Goal: Task Accomplishment & Management: Manage account settings

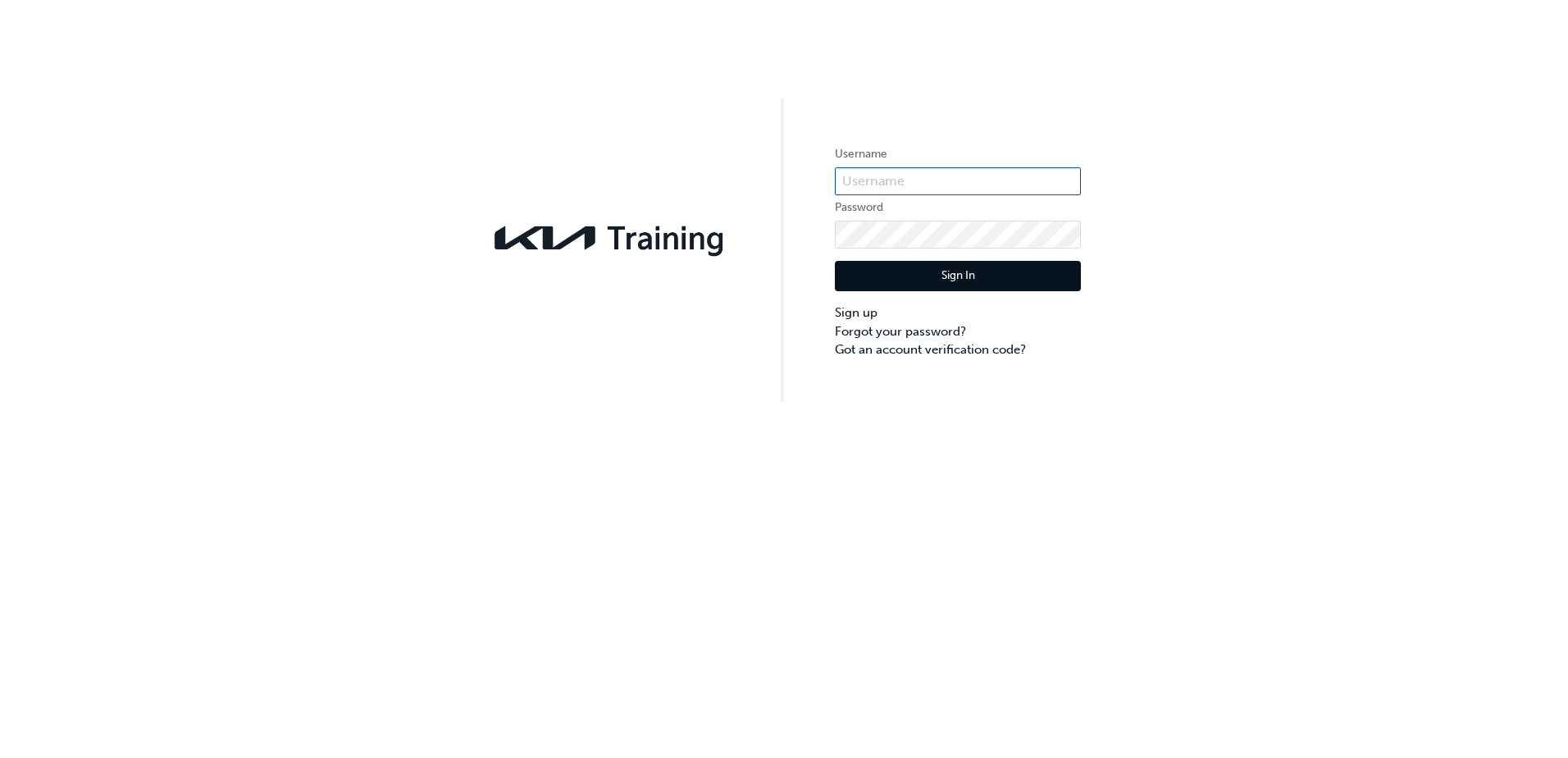
type input "KAU84306D1"
click at [942, 271] on button "Sign In" at bounding box center [957, 276] width 246 height 31
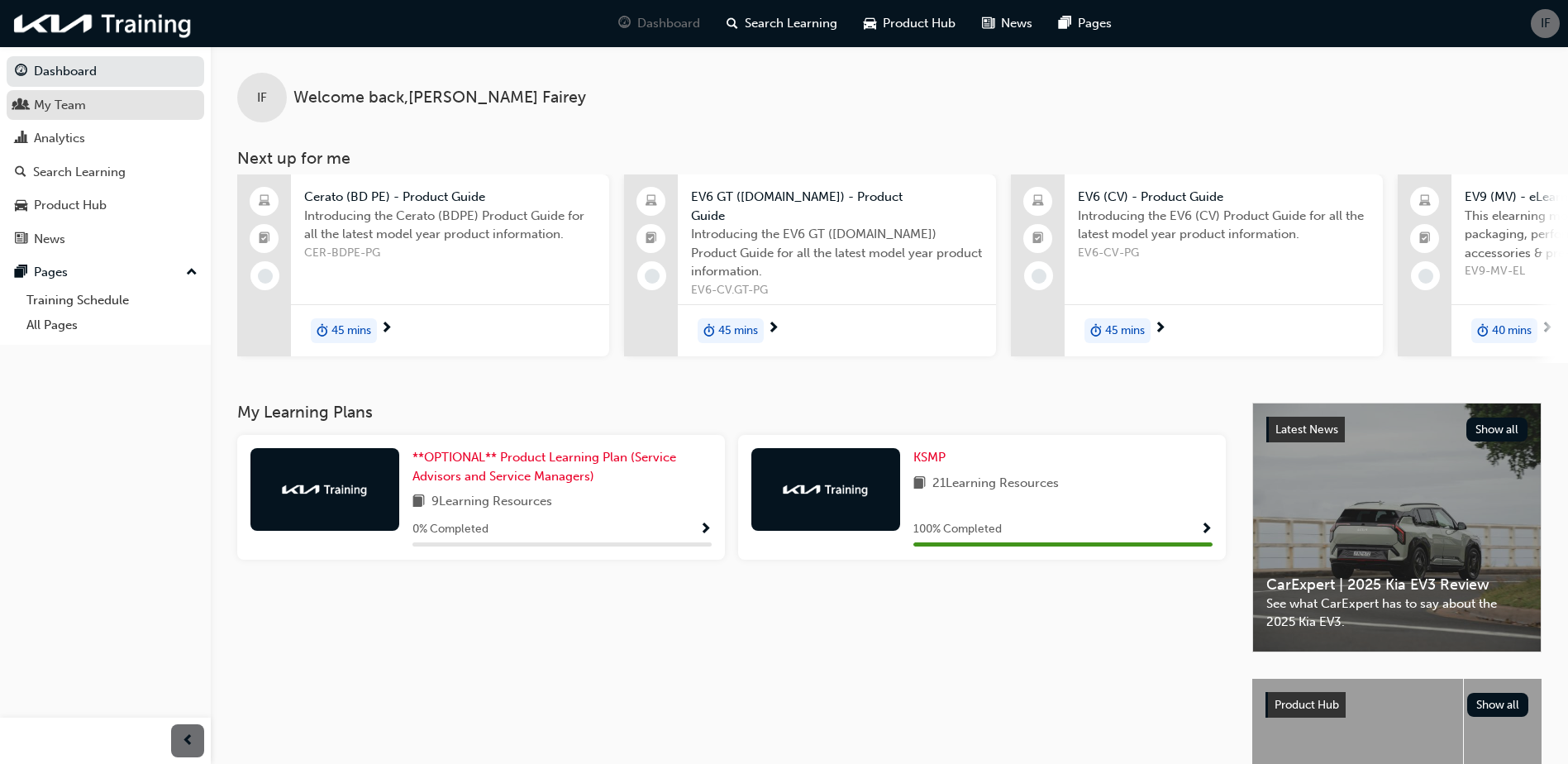
click at [67, 117] on link "My Team" at bounding box center [105, 105] width 197 height 30
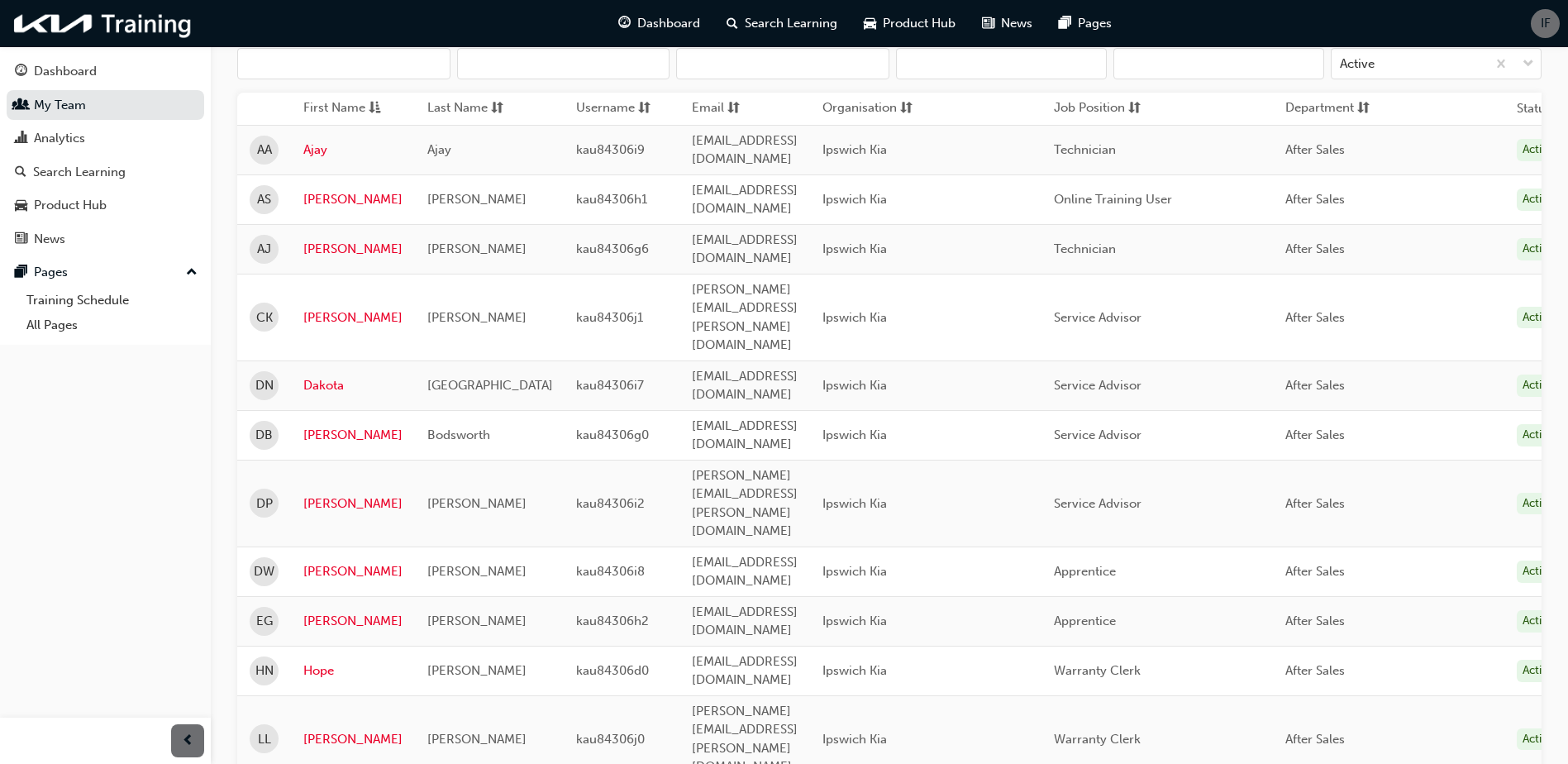
scroll to position [248, 0]
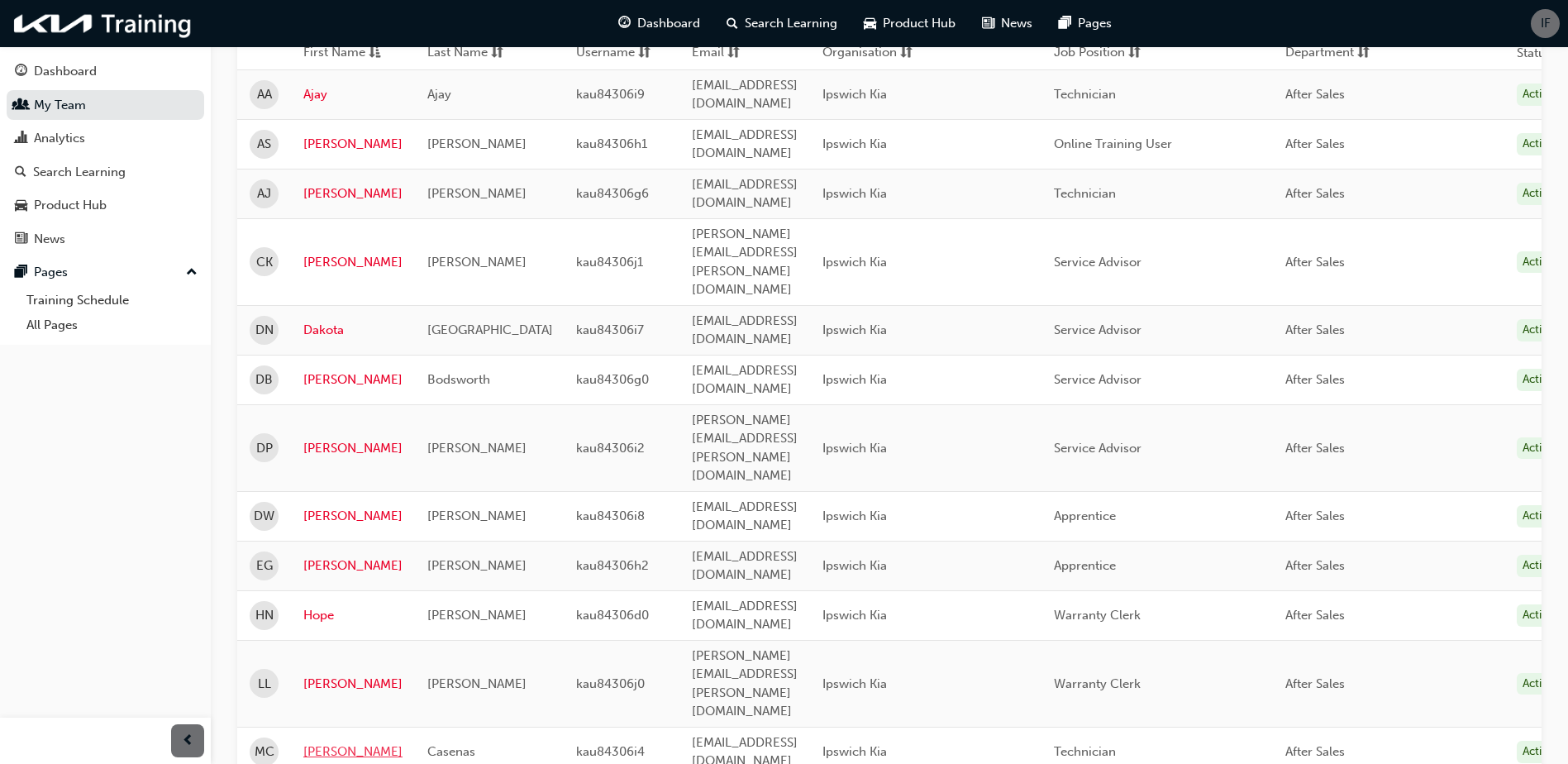
click at [327, 742] on link "[PERSON_NAME]" at bounding box center [352, 751] width 99 height 19
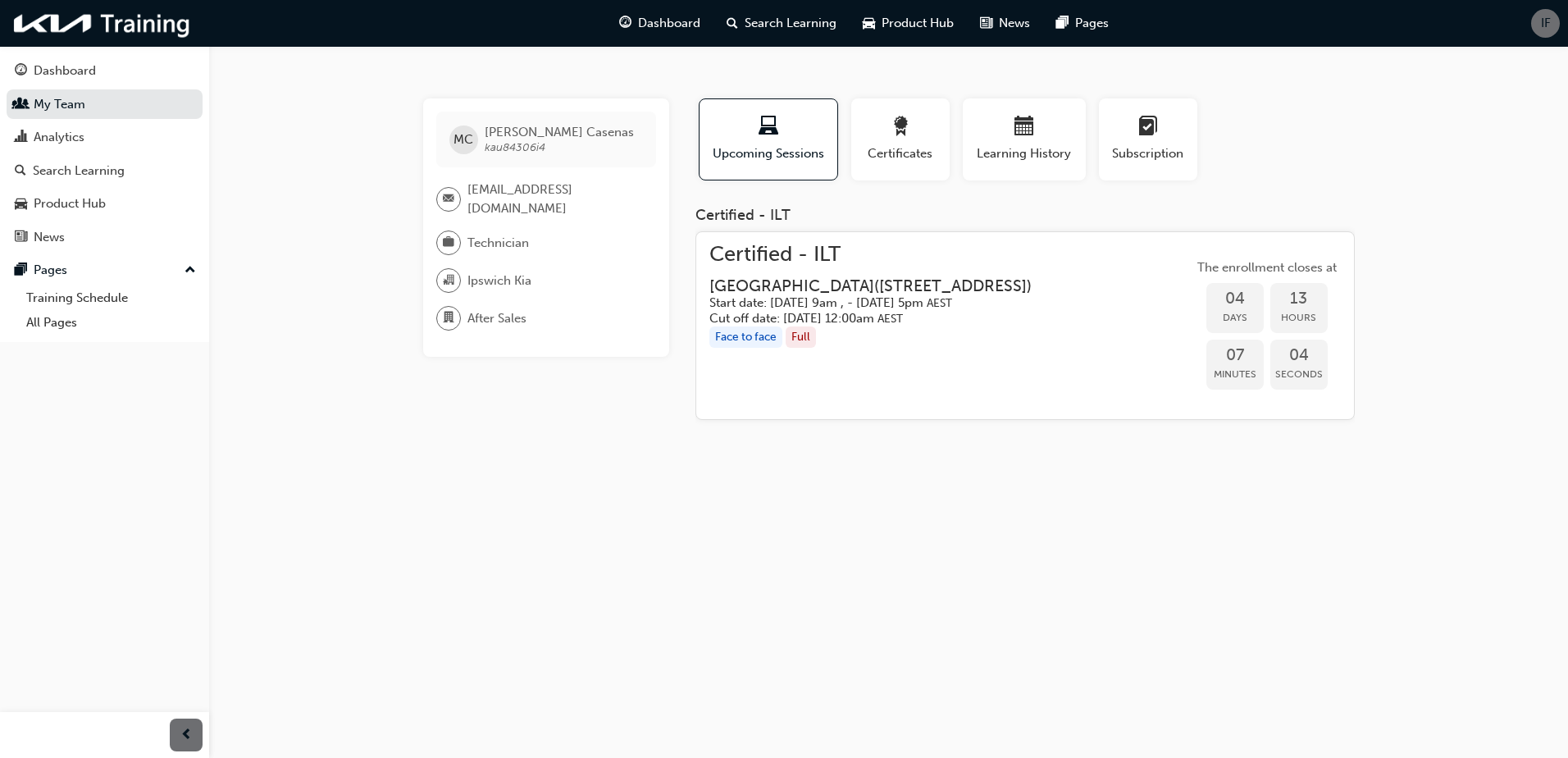
click at [759, 280] on h3 "[GEOGRAPHIC_DATA] ( [STREET_ADDRESS] )" at bounding box center [870, 285] width 322 height 18
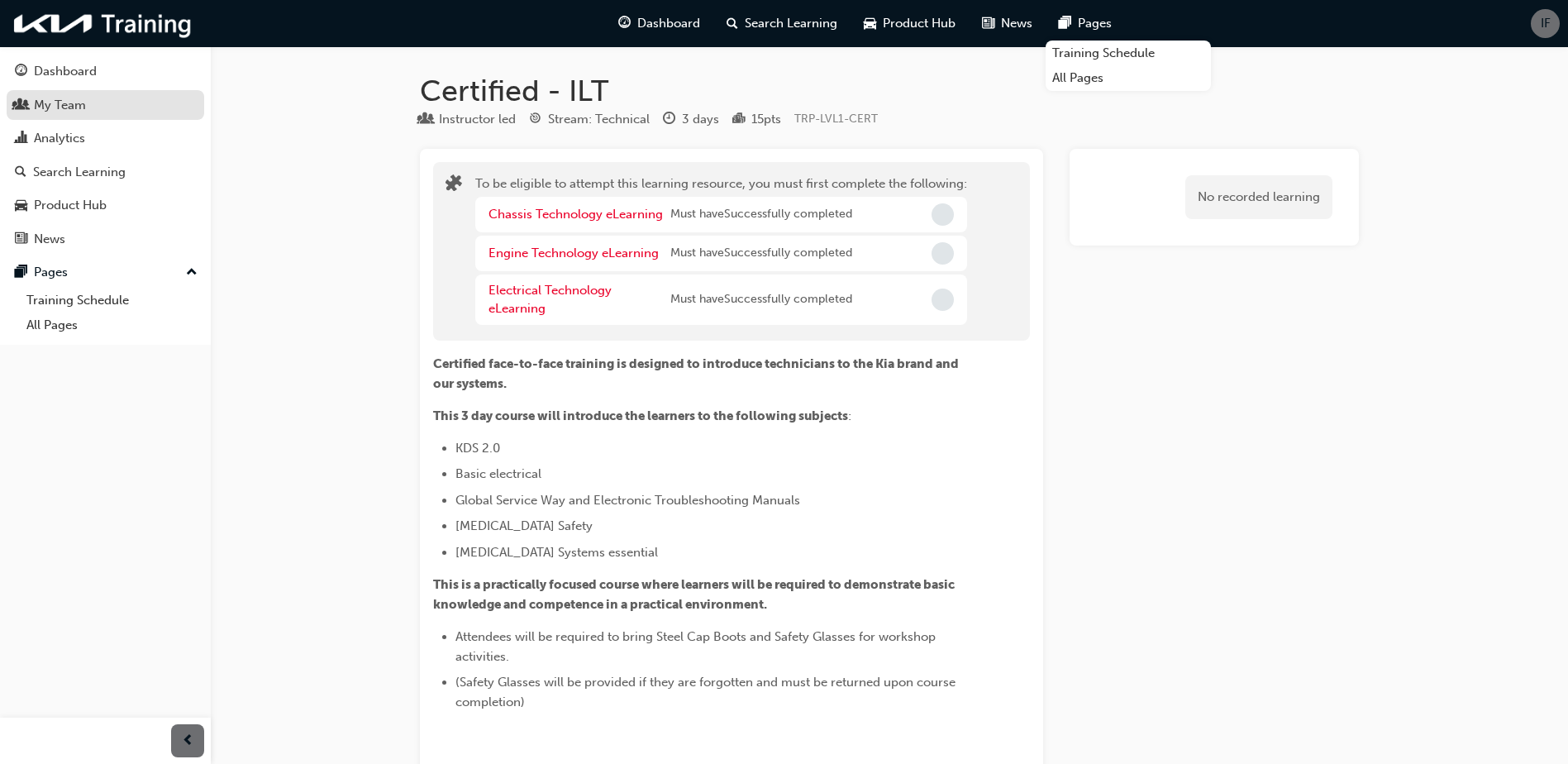
click at [66, 97] on div "My Team" at bounding box center [60, 105] width 52 height 19
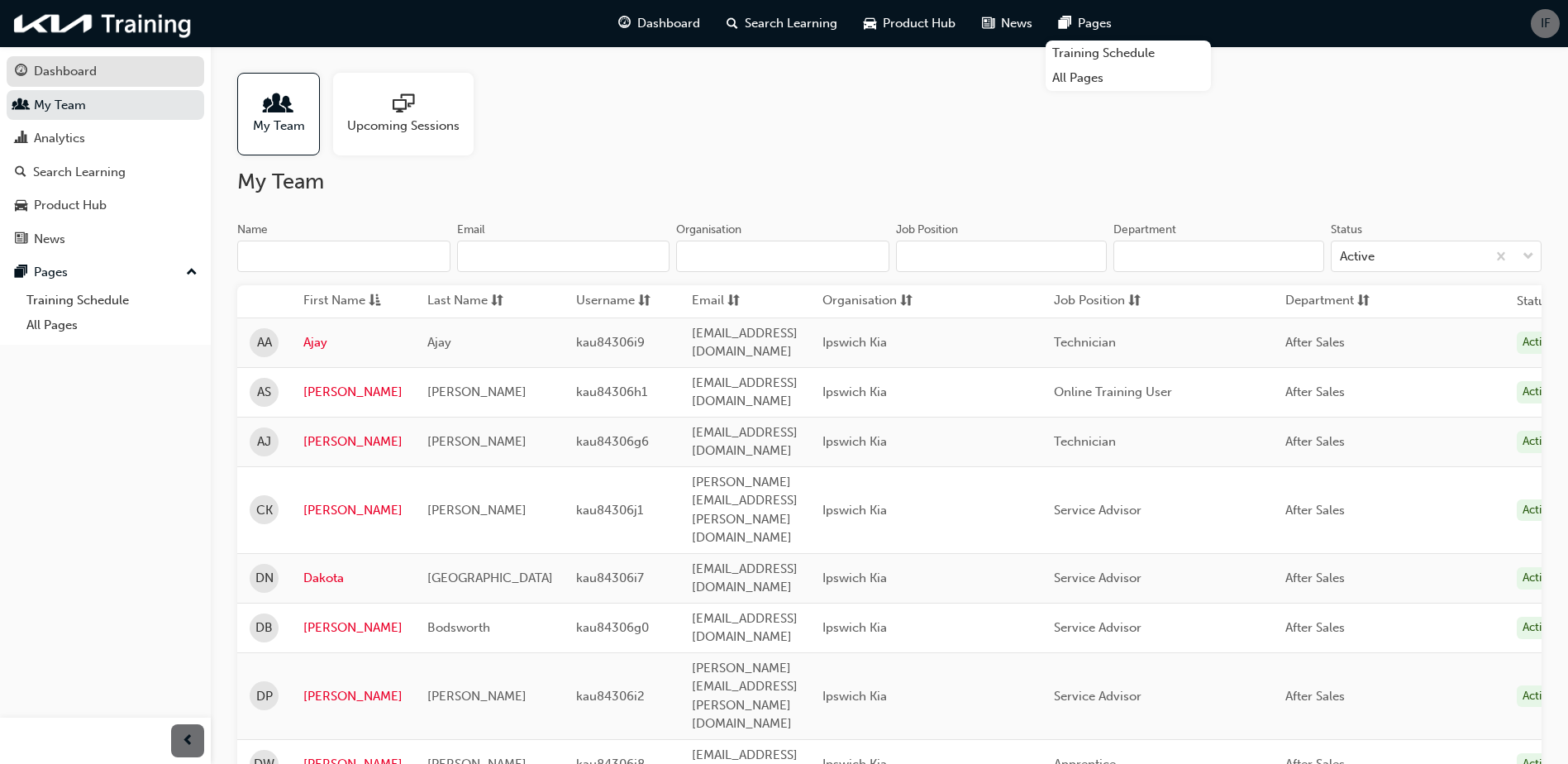
click at [57, 56] on link "Dashboard" at bounding box center [105, 71] width 197 height 30
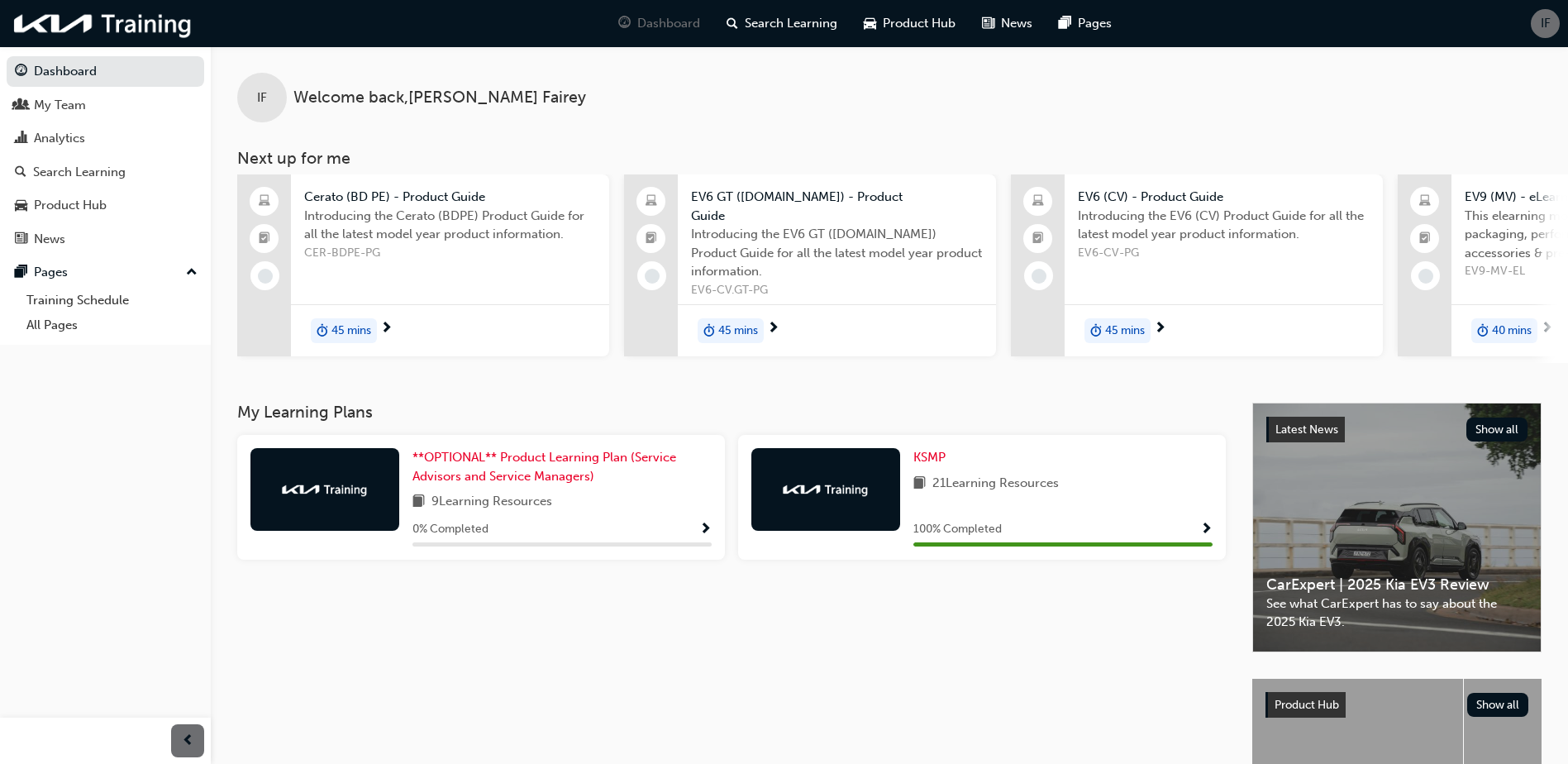
click at [918, 69] on div "IF Welcome back , [PERSON_NAME]" at bounding box center [889, 84] width 1357 height 76
click at [150, 108] on div "My Team" at bounding box center [105, 105] width 181 height 21
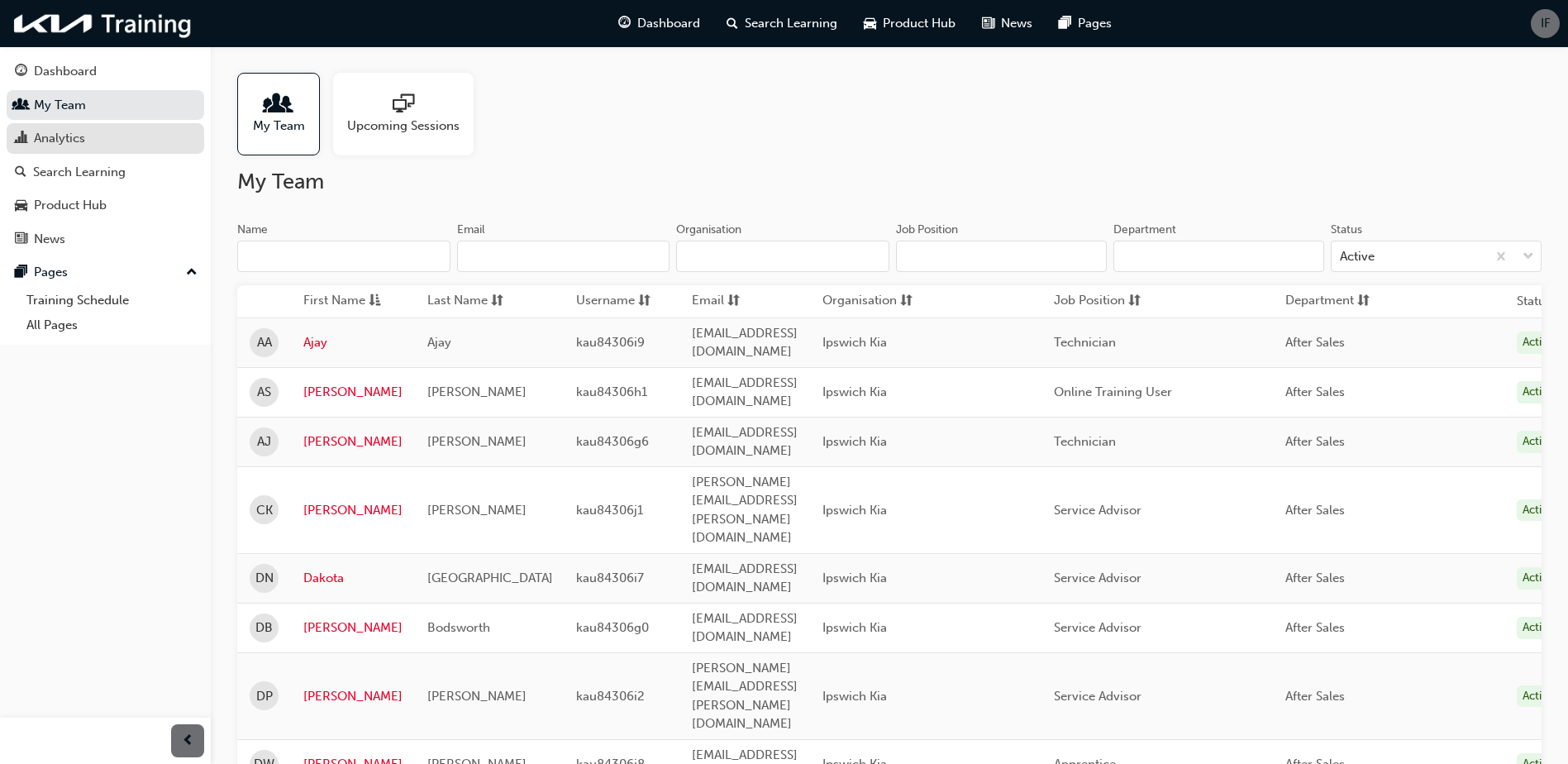
click at [31, 127] on link "Analytics" at bounding box center [105, 138] width 197 height 30
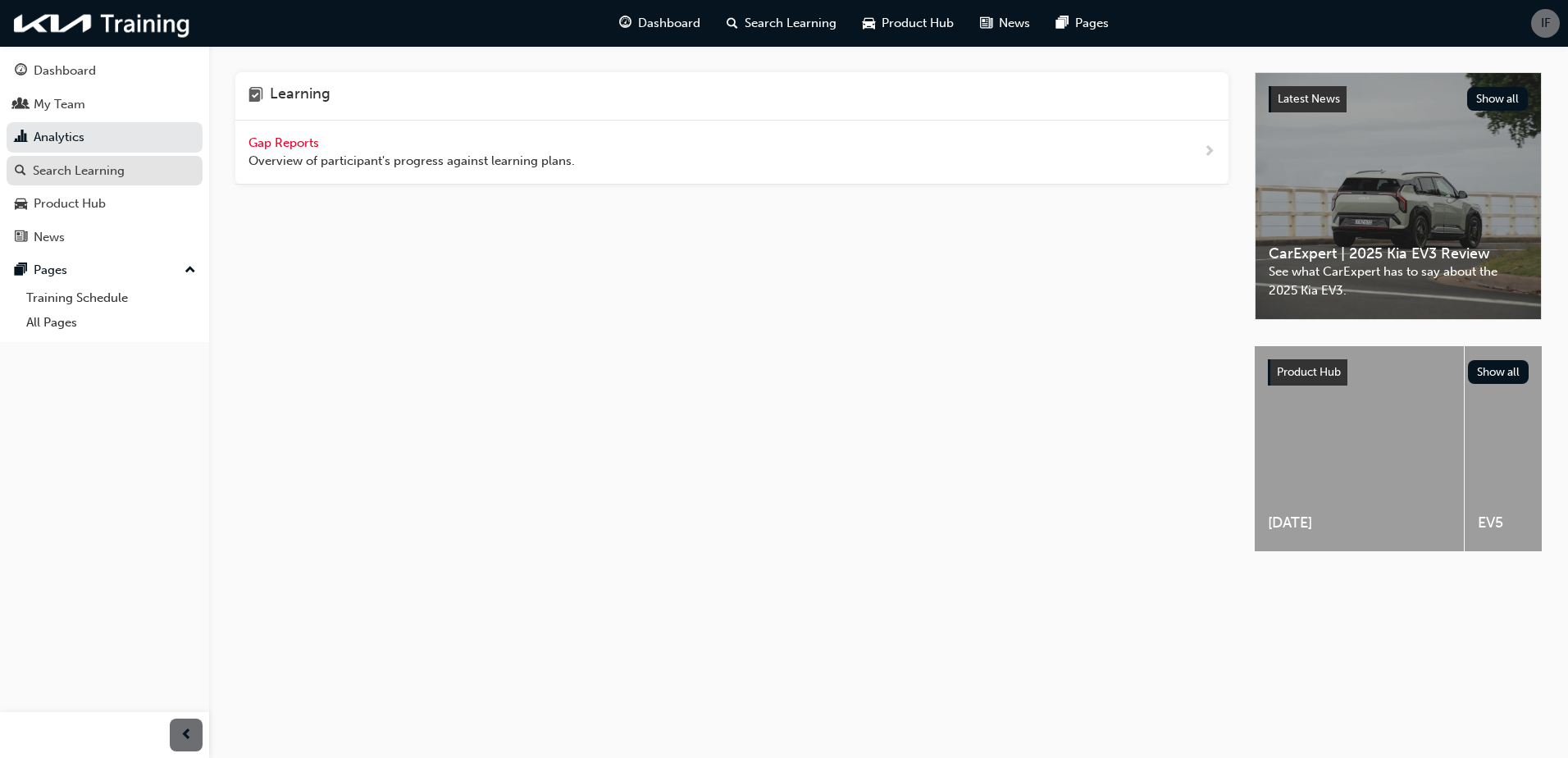
click at [99, 174] on div "Search Learning" at bounding box center [79, 170] width 91 height 18
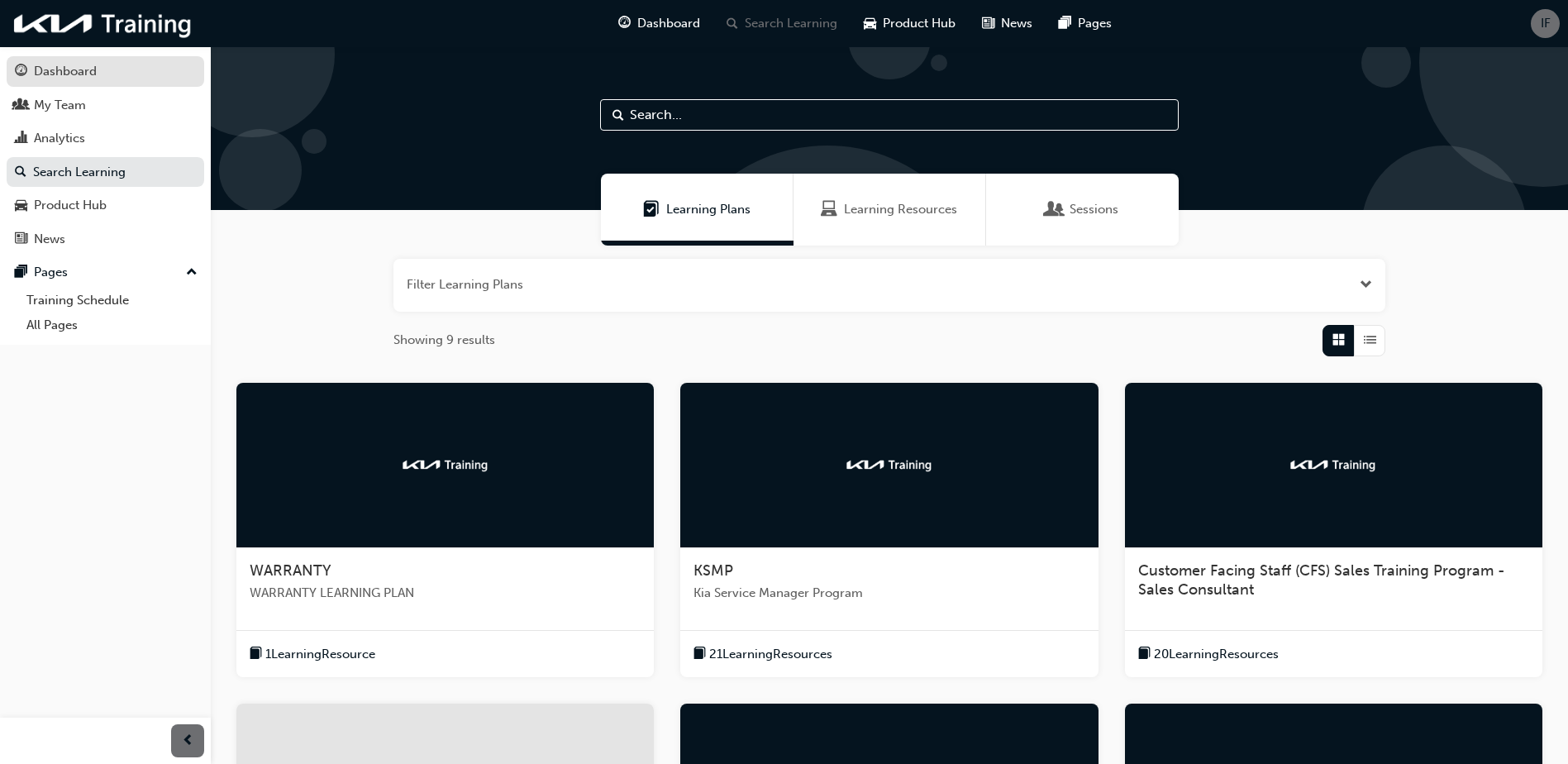
click at [68, 71] on div "Dashboard" at bounding box center [66, 71] width 63 height 19
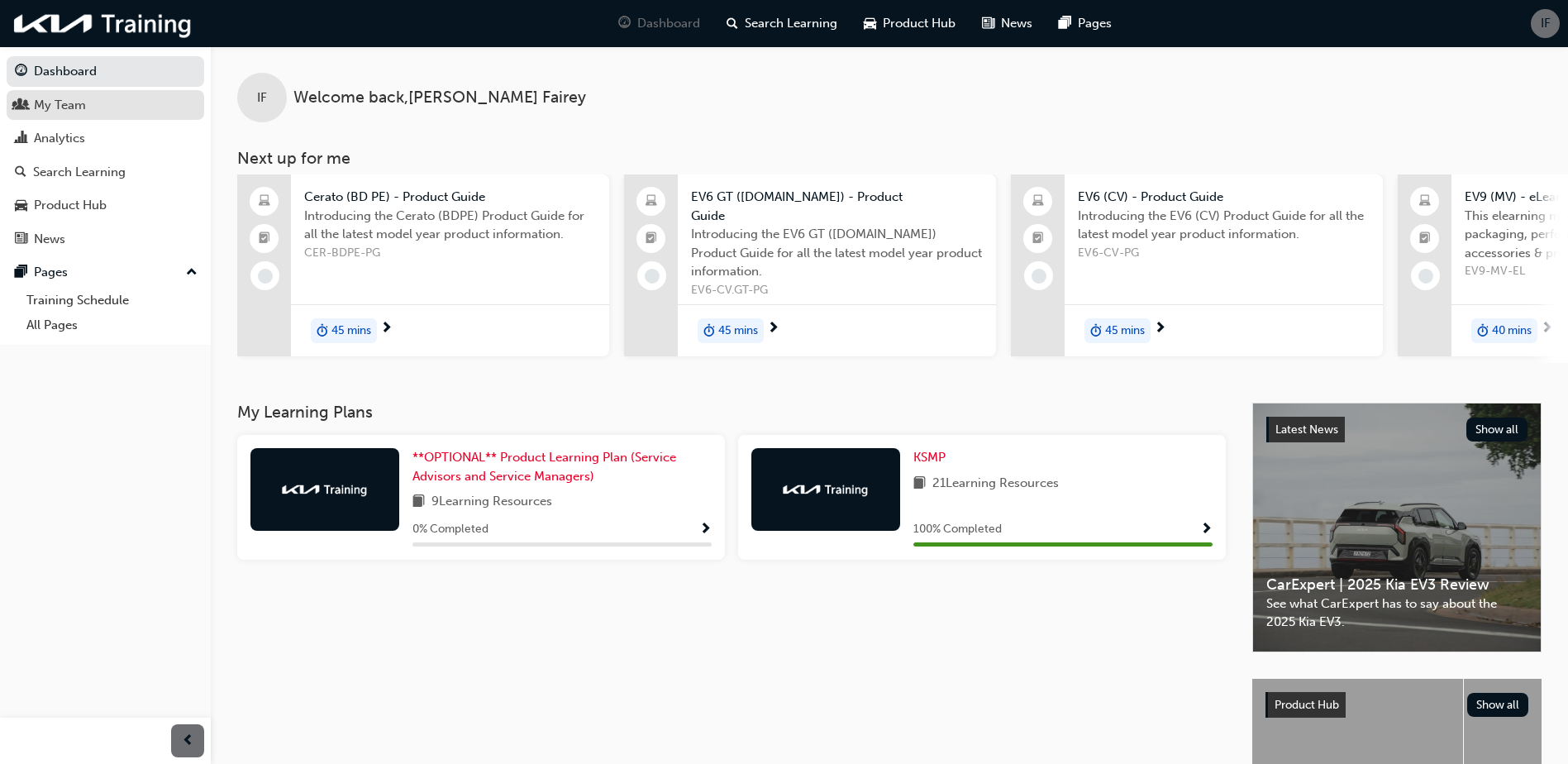
click at [61, 113] on div "My Team" at bounding box center [60, 105] width 52 height 19
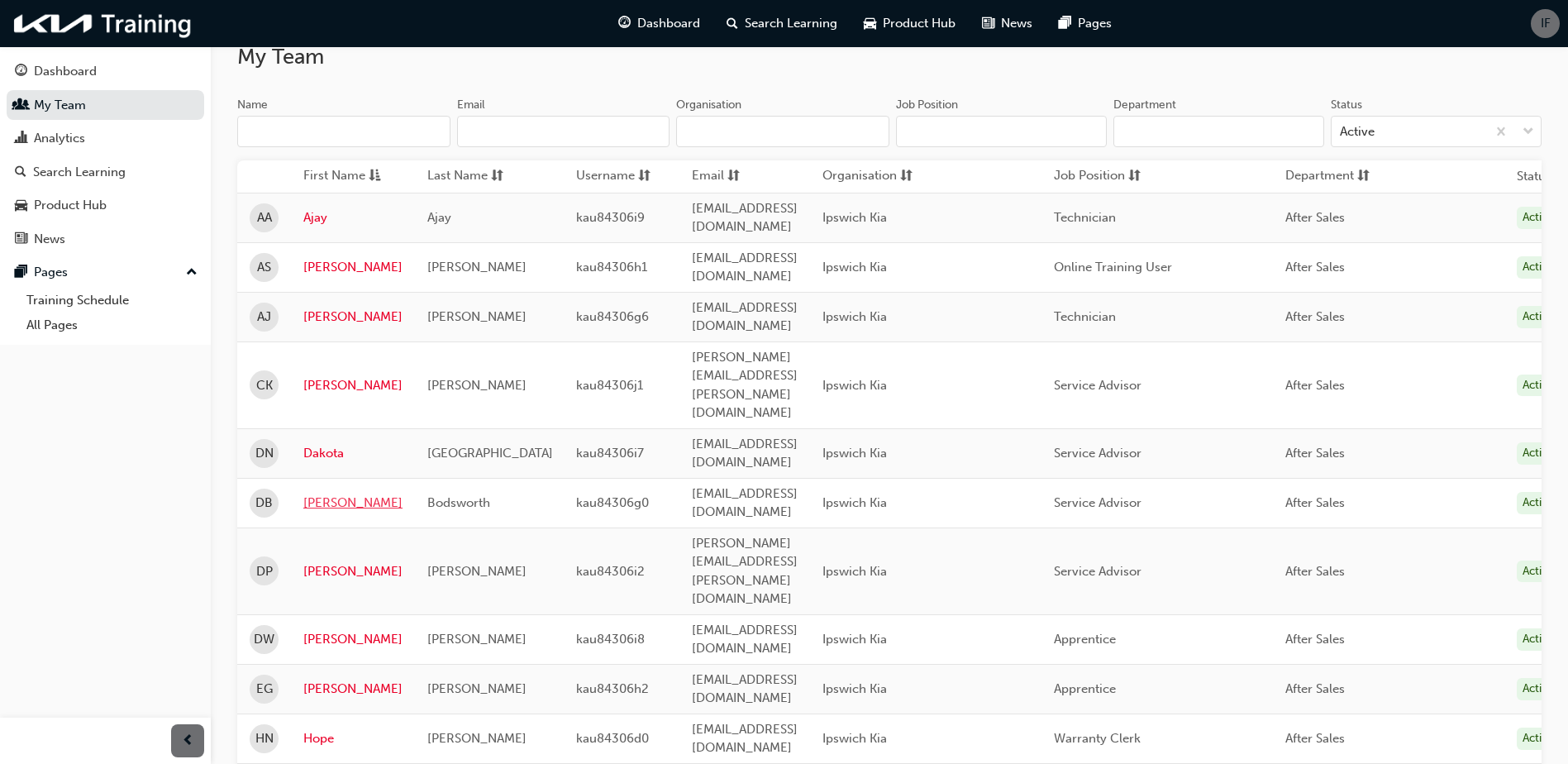
scroll to position [166, 0]
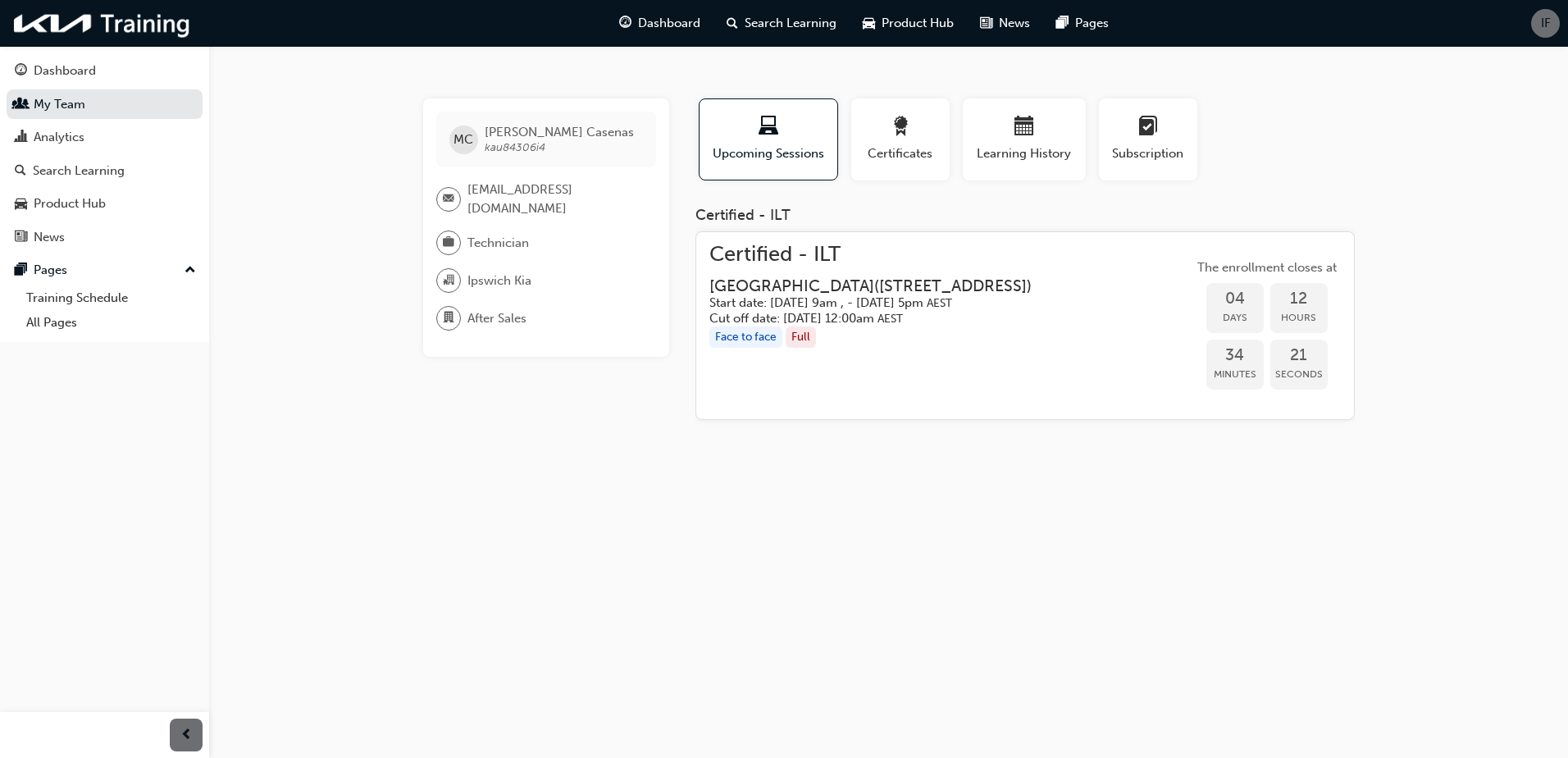
click at [739, 348] on div "Face to face" at bounding box center [745, 337] width 73 height 22
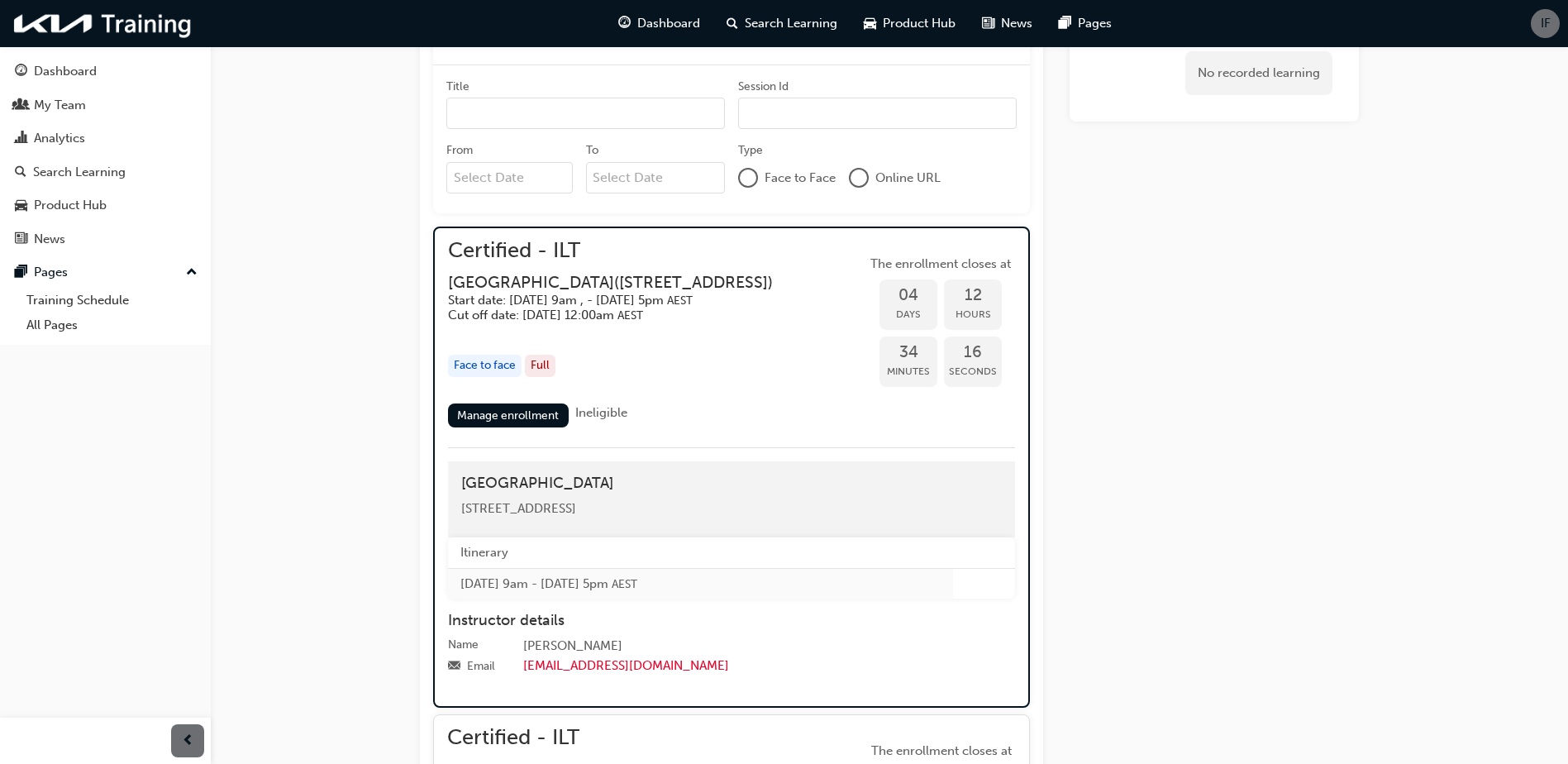
scroll to position [876, 0]
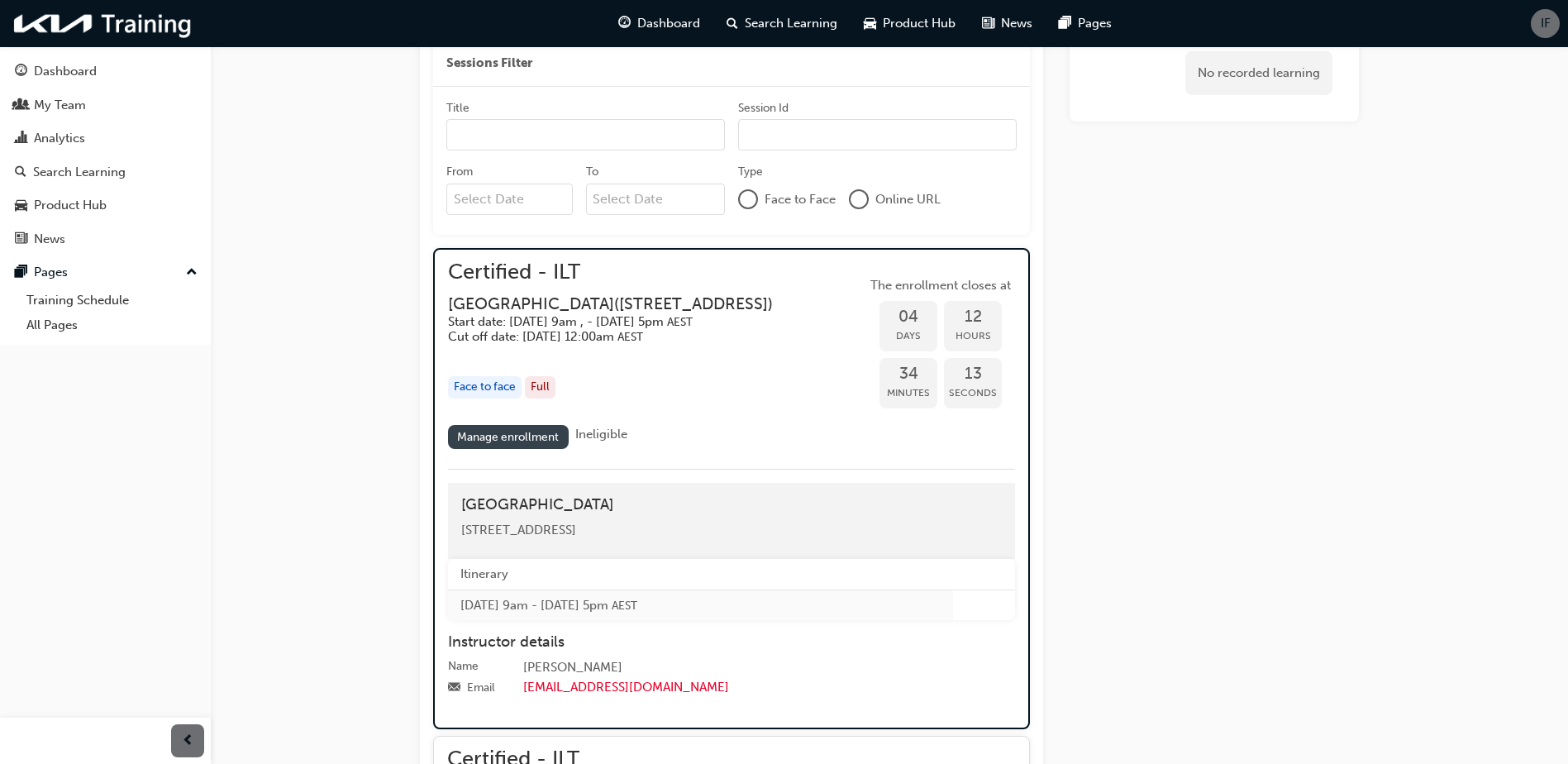
click at [489, 442] on link "Manage enrollment" at bounding box center [508, 436] width 121 height 24
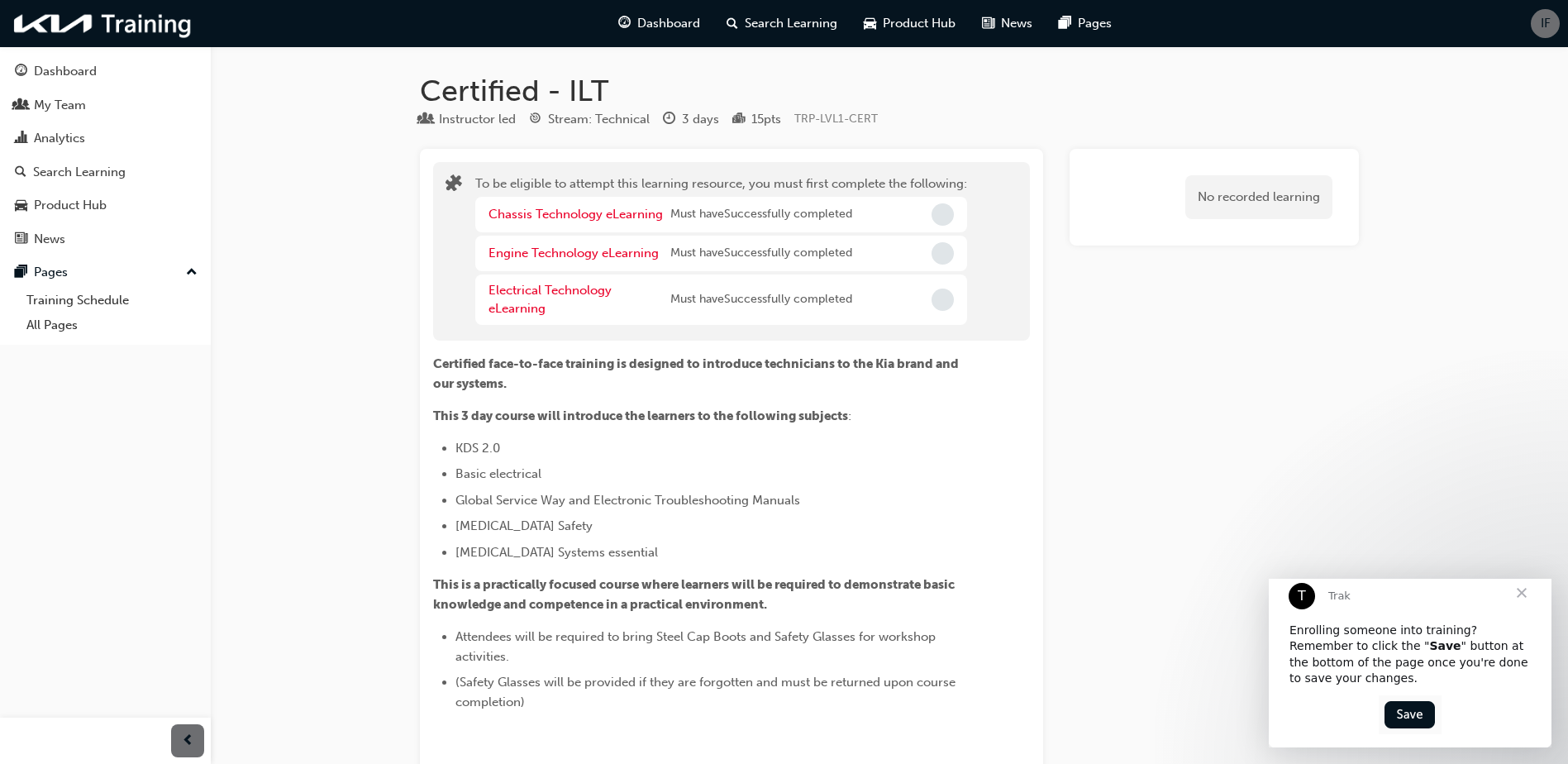
scroll to position [876, 0]
